Goal: Answer question/provide support

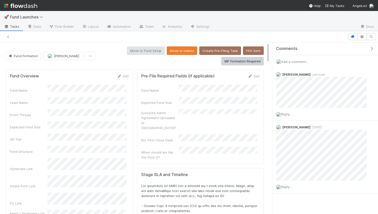
scroll to position [98, 242]
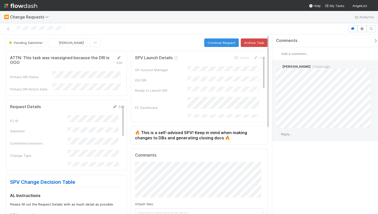
click at [308, 136] on div "Reply..." at bounding box center [325, 134] width 106 height 13
click at [290, 135] on span "Reply..." at bounding box center [286, 134] width 11 height 4
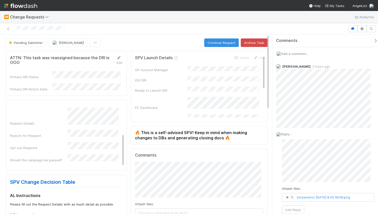
scroll to position [29, 0]
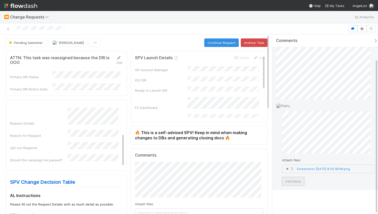
click at [294, 183] on button "Add Reply" at bounding box center [293, 181] width 22 height 9
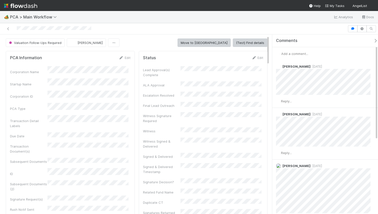
scroll to position [129, 0]
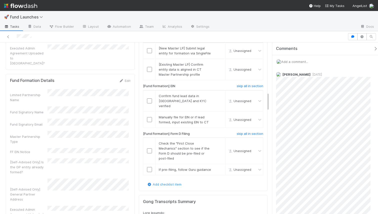
scroll to position [324, 0]
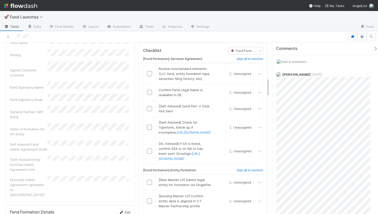
click at [123, 211] on link "Edit" at bounding box center [125, 213] width 12 height 4
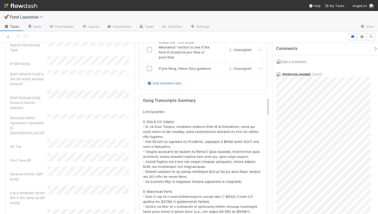
scroll to position [426, 0]
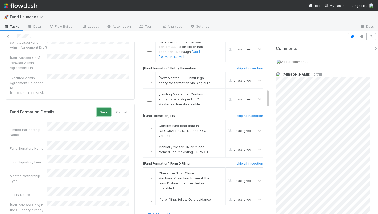
click at [104, 108] on button "Save" at bounding box center [104, 112] width 14 height 9
